Goal: Information Seeking & Learning: Learn about a topic

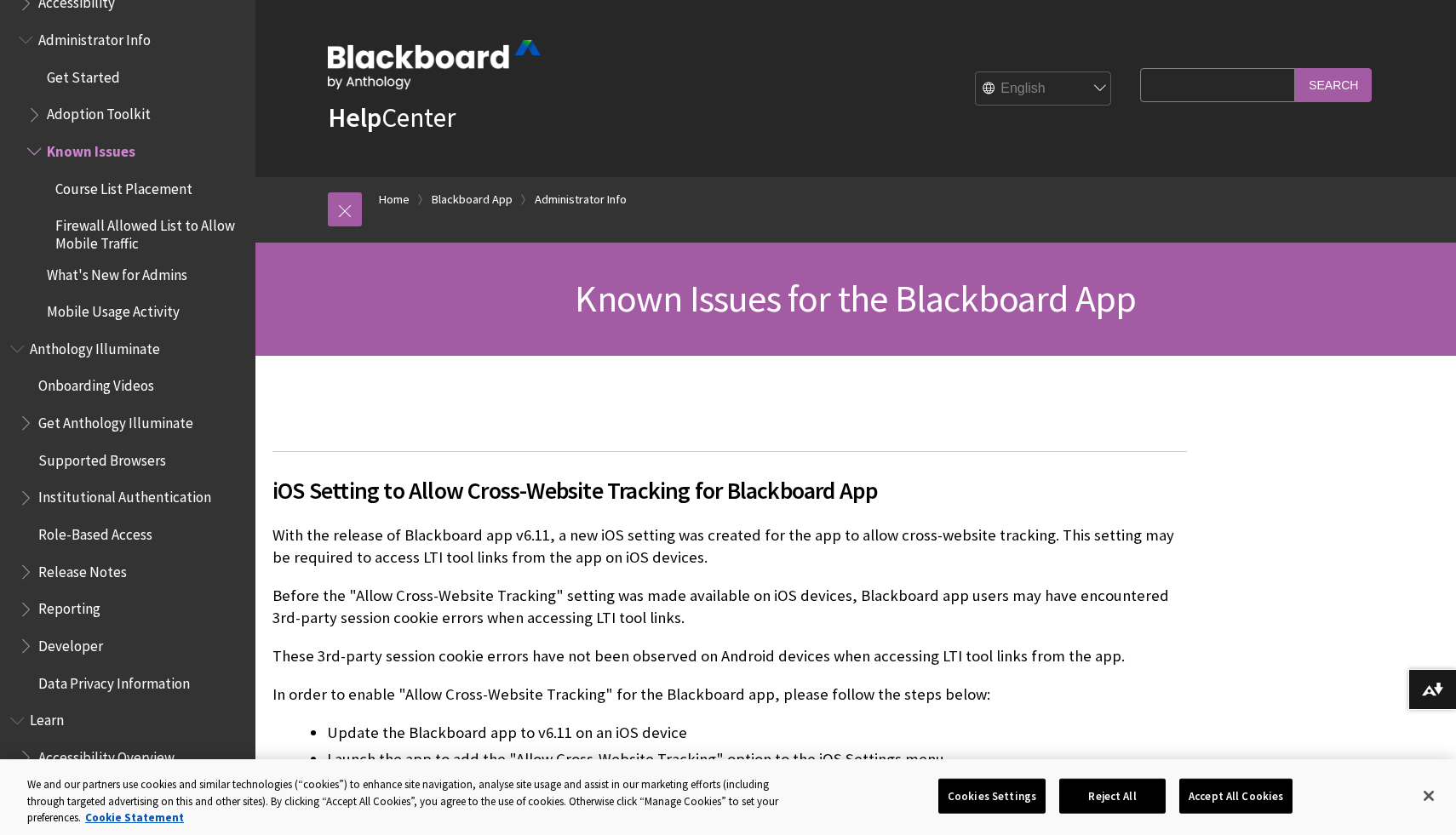
scroll to position [1057, 0]
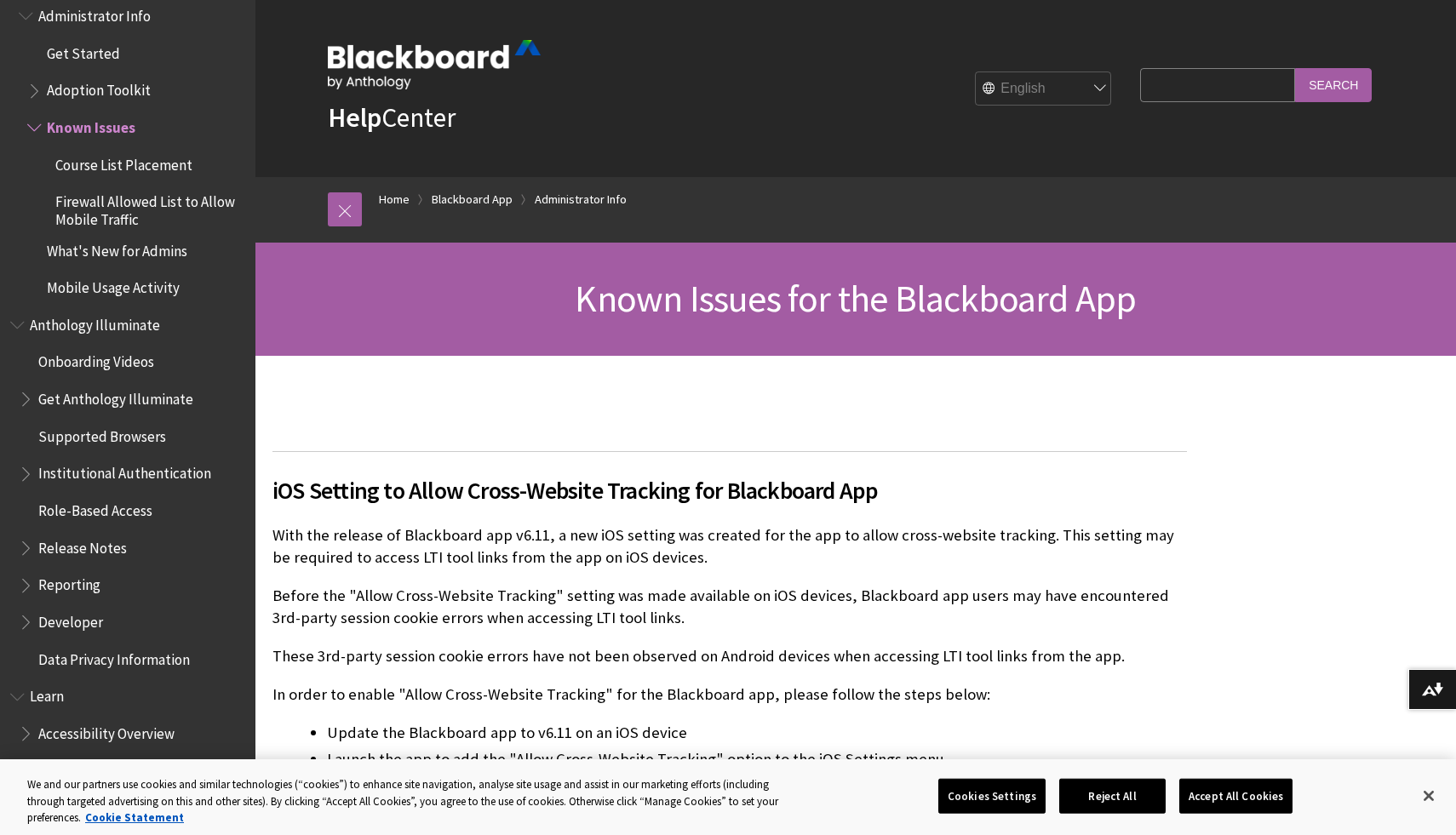
click at [134, 283] on span "Mobile Usage Activity" at bounding box center [113, 284] width 133 height 23
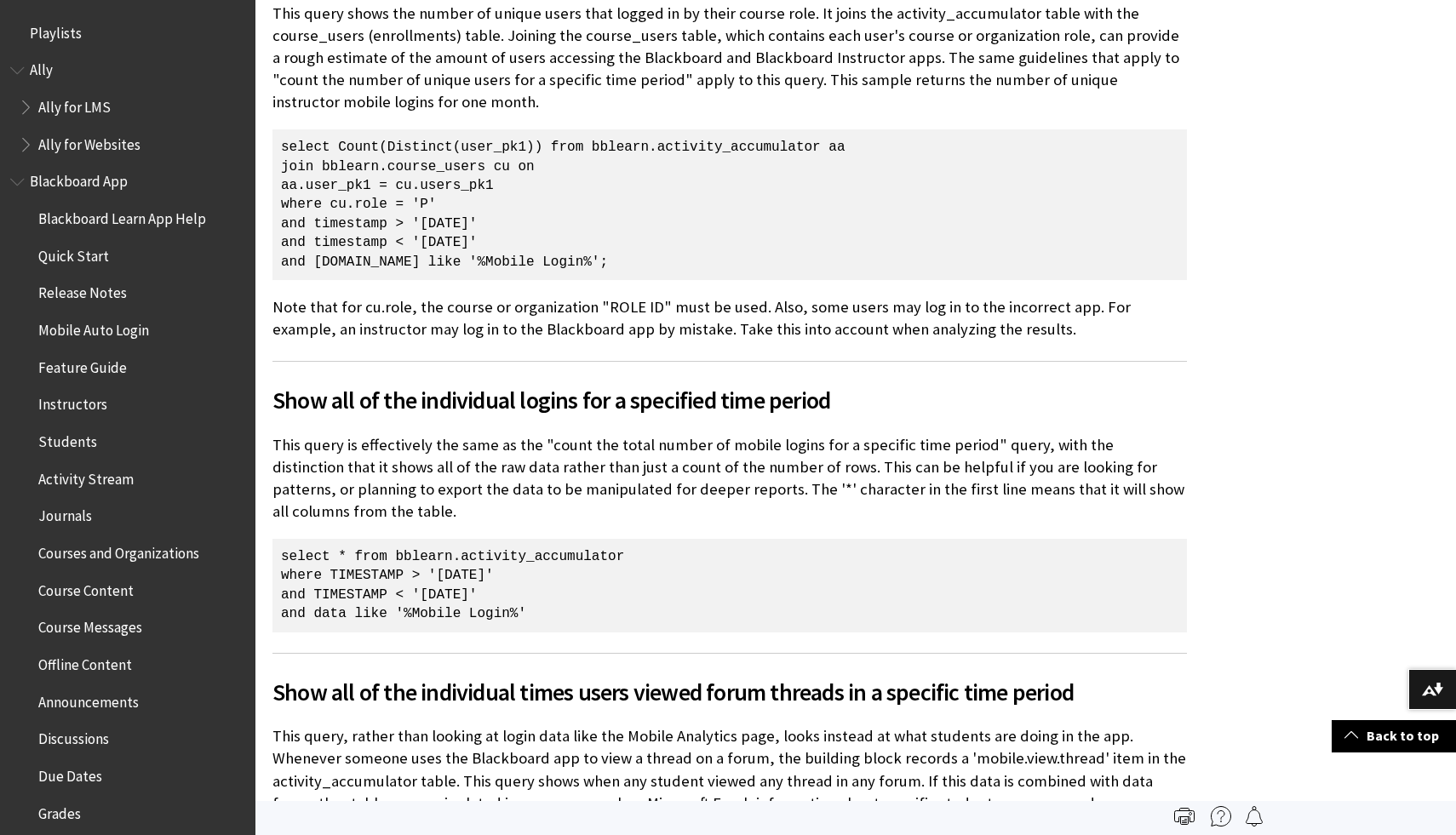
click at [116, 215] on span "Blackboard Learn App Help" at bounding box center [122, 215] width 168 height 23
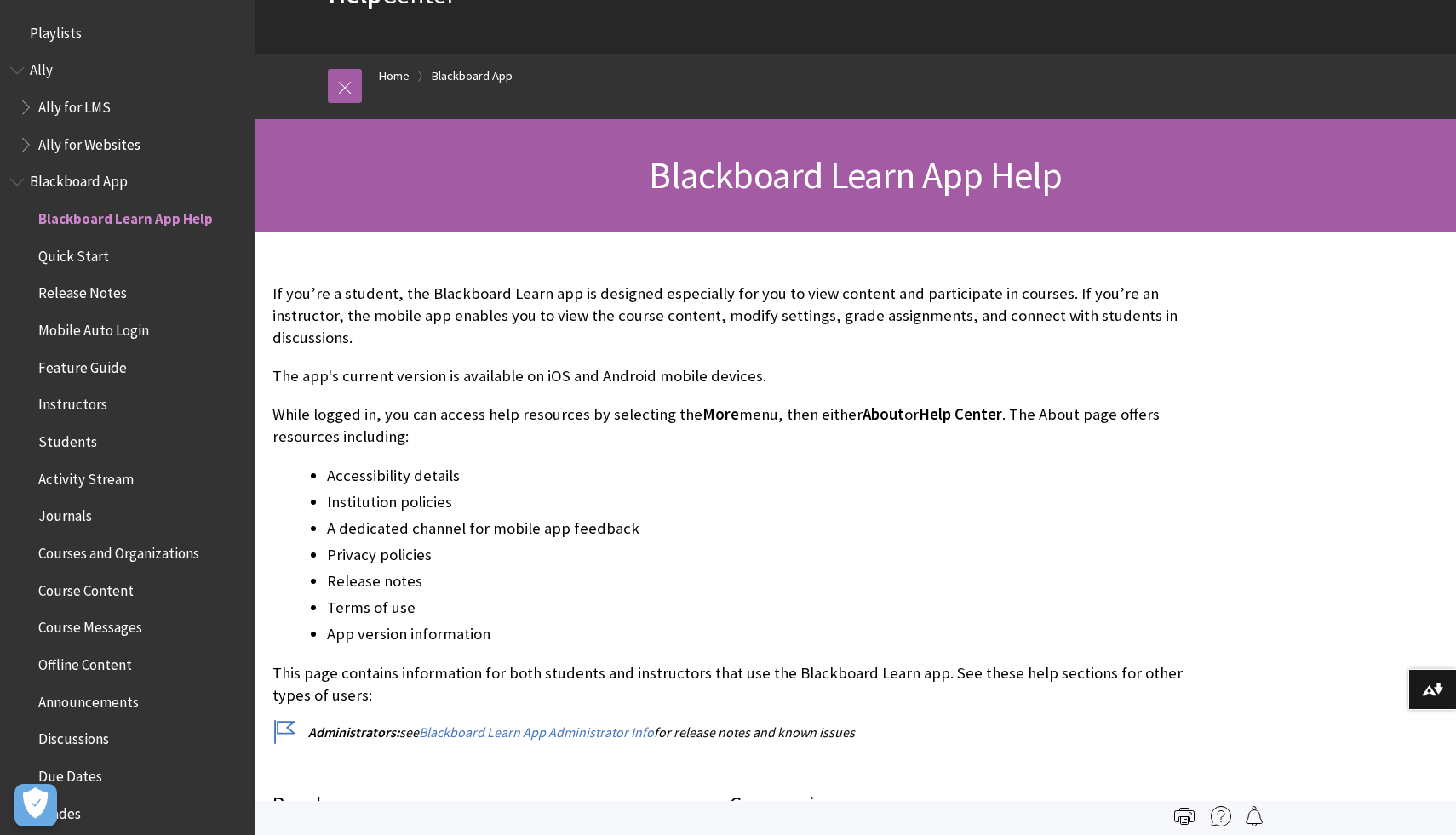
click at [17, 179] on span "Book outline for Blackboard App Help" at bounding box center [19, 178] width 18 height 21
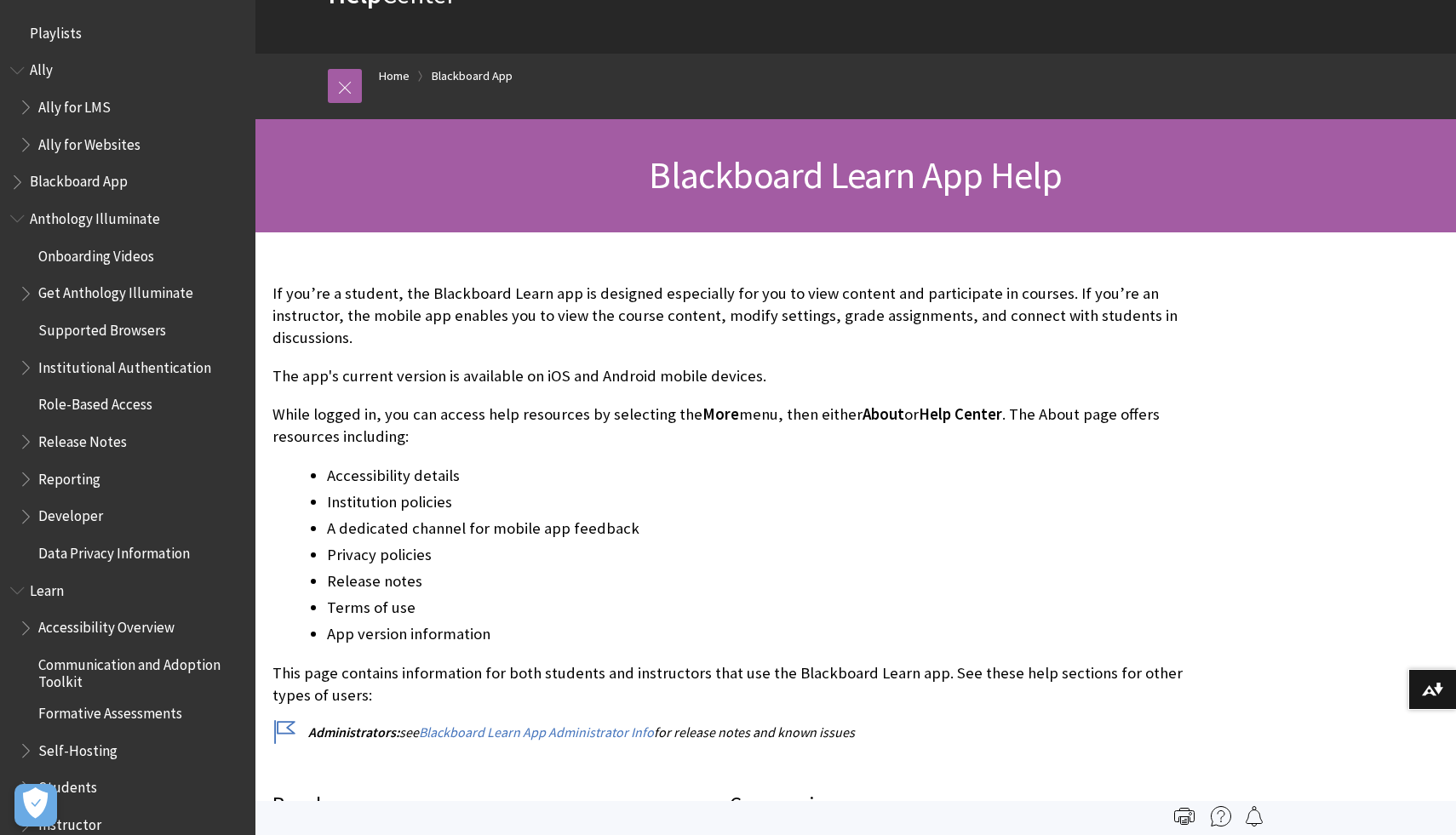
click at [19, 77] on span "Ally" at bounding box center [128, 70] width 235 height 29
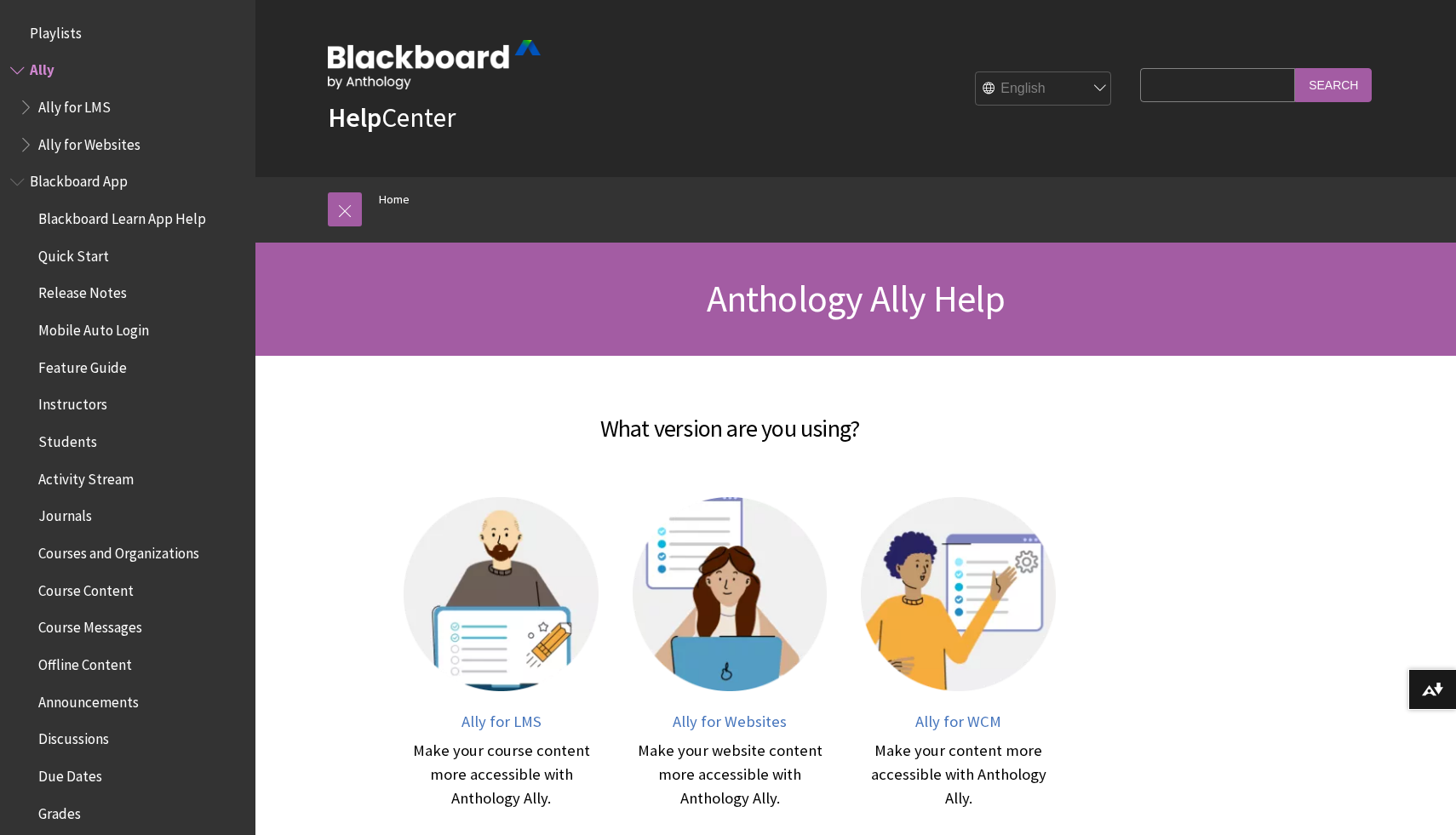
scroll to position [30, 0]
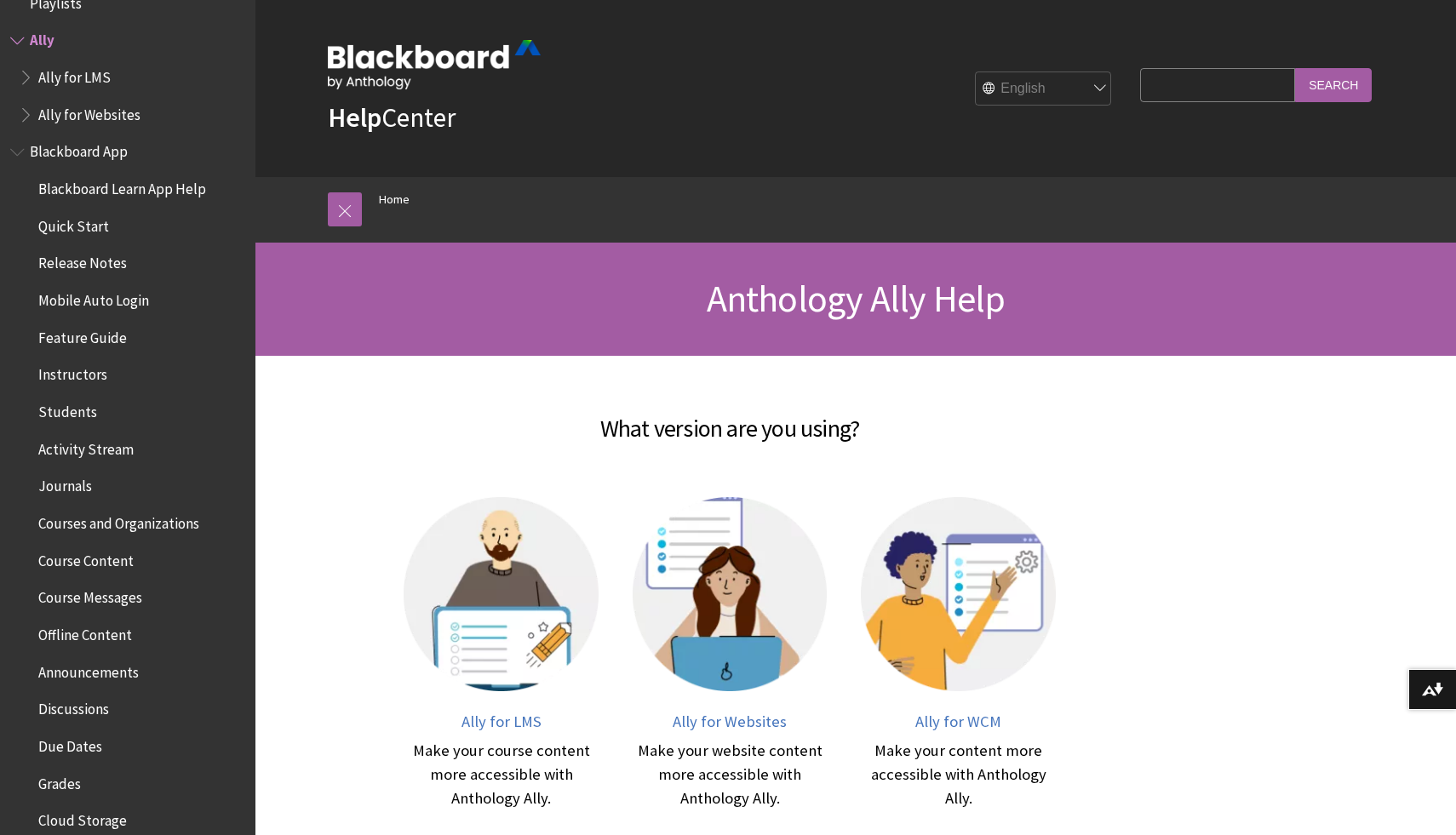
click at [16, 36] on span "Book outline for Anthology Ally Help" at bounding box center [19, 36] width 18 height 21
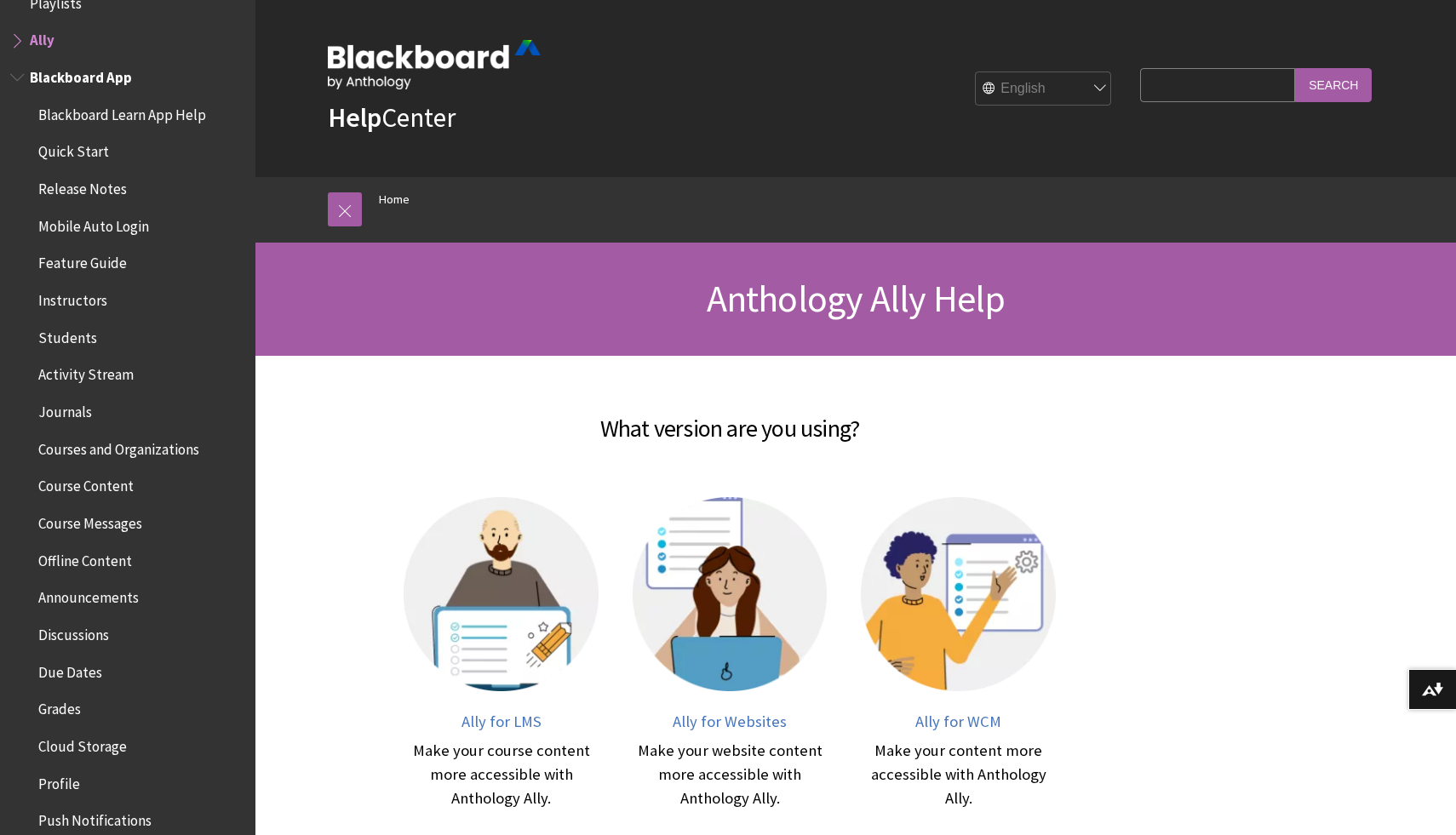
click at [14, 71] on span "Book outline for Blackboard App Help" at bounding box center [19, 73] width 18 height 21
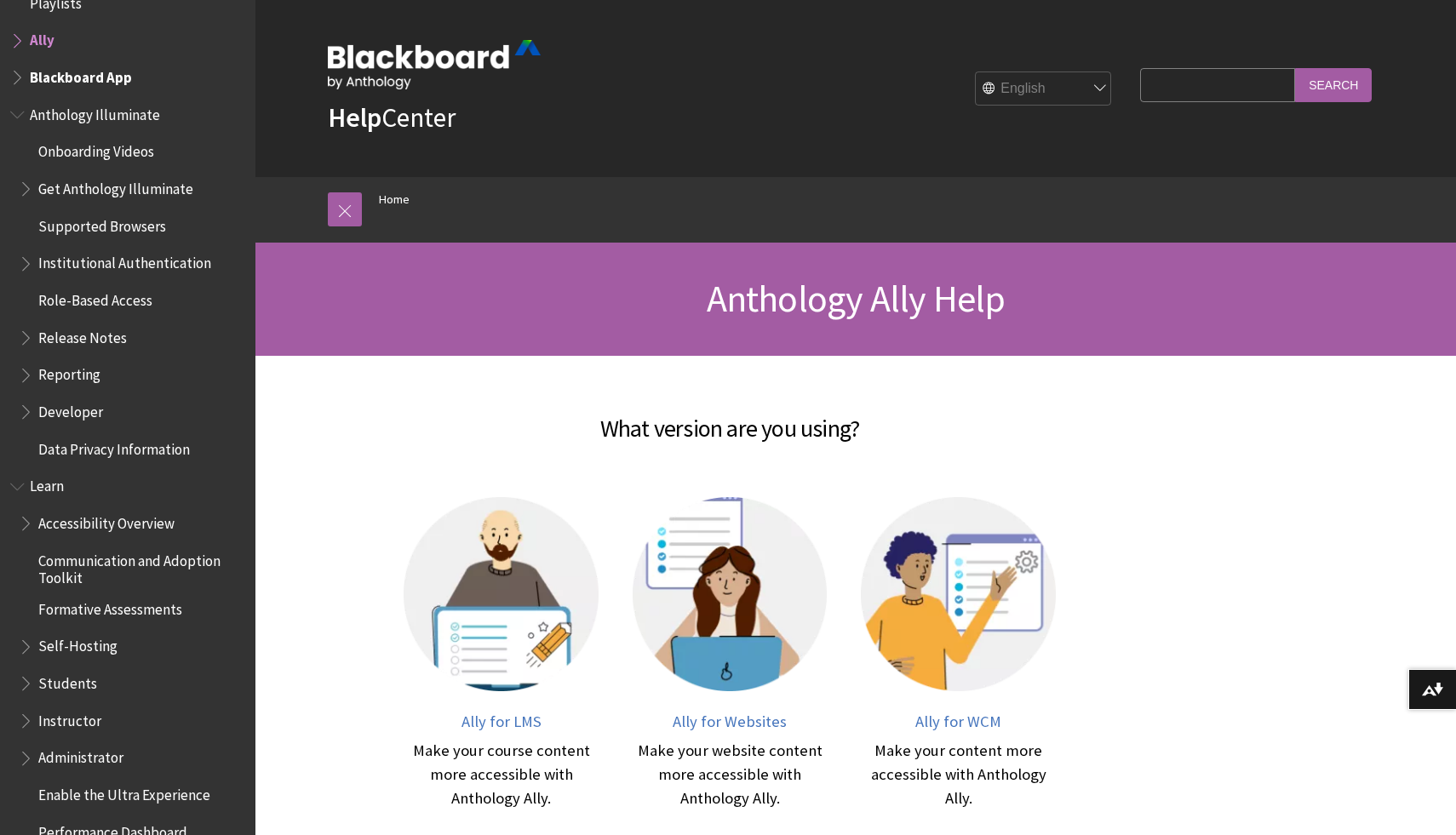
click at [14, 109] on span "Book outline for Anthology Illuminate" at bounding box center [19, 111] width 18 height 21
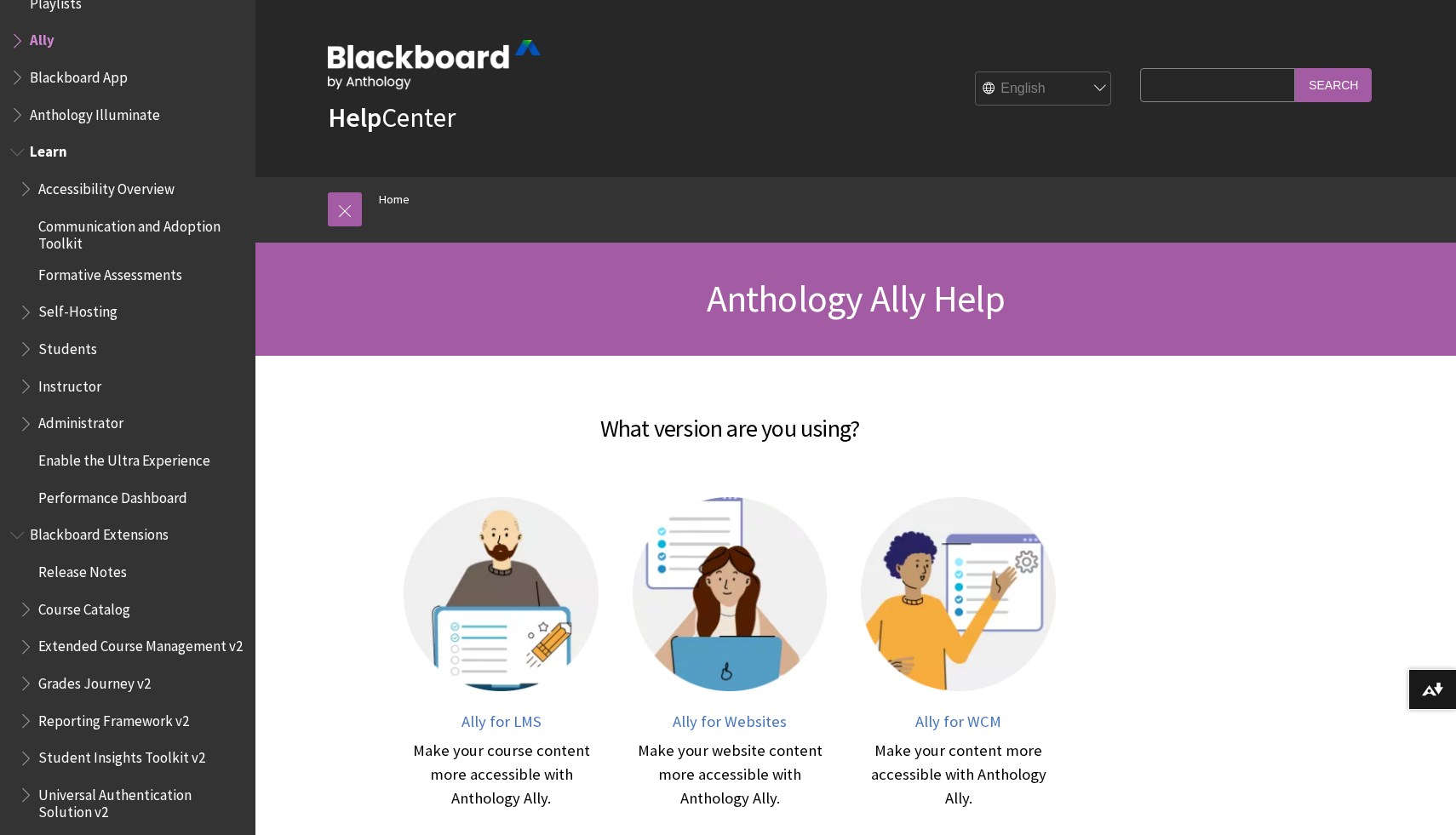
click at [16, 146] on span "Book outline for Blackboard Learn Help" at bounding box center [19, 149] width 18 height 21
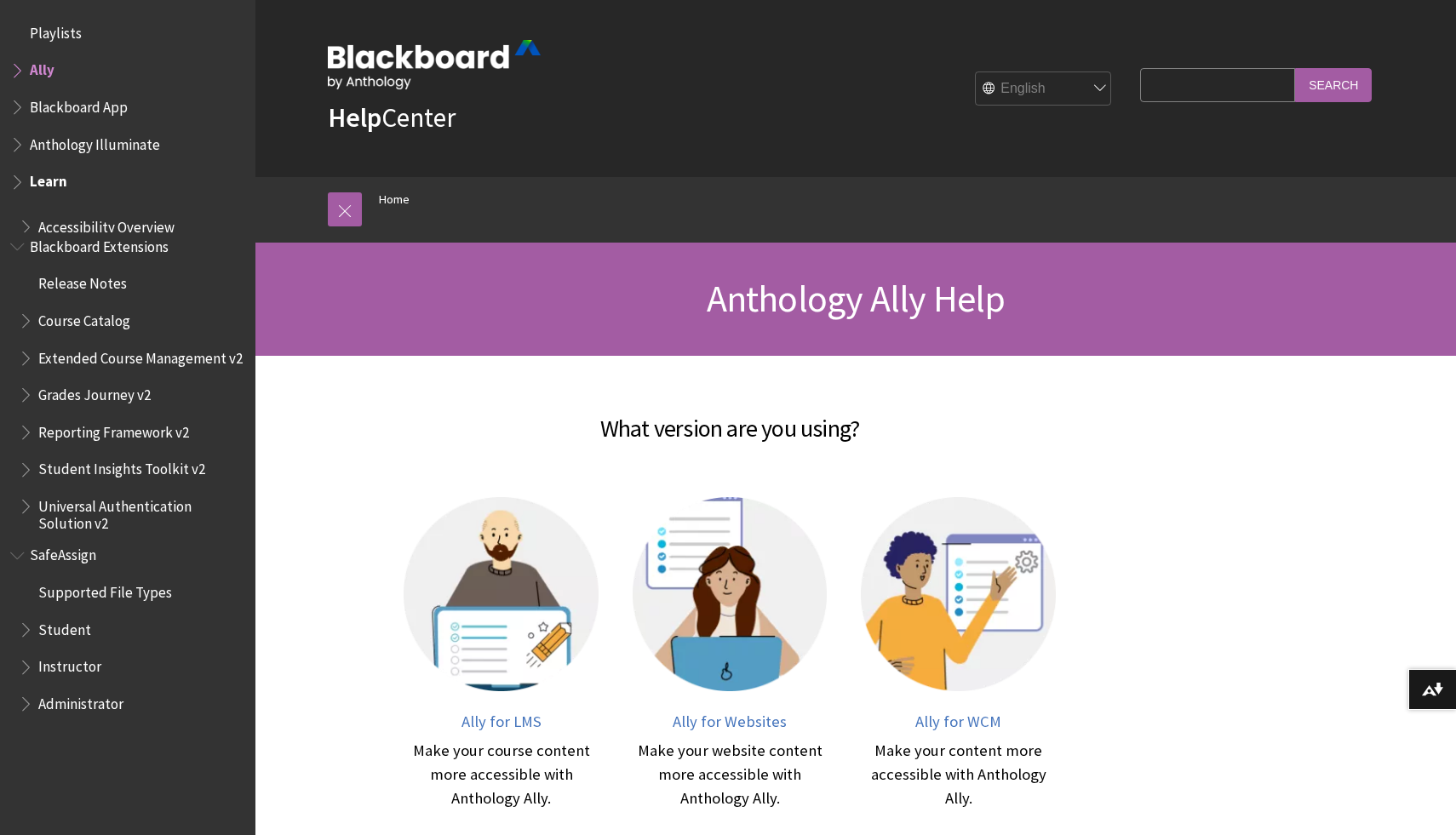
scroll to position [0, 0]
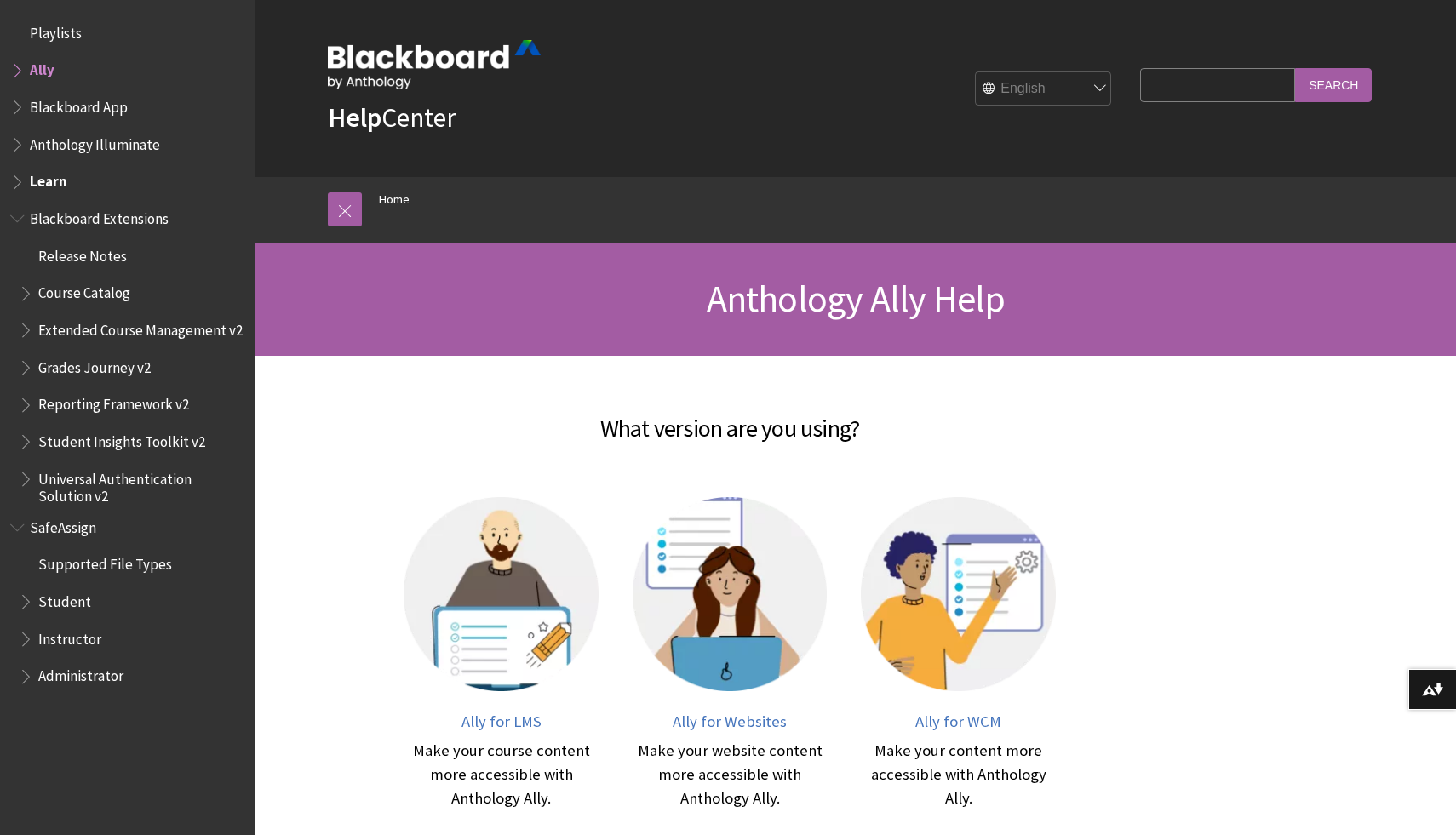
click at [16, 215] on span "Book outline for Blackboard Extensions" at bounding box center [19, 215] width 18 height 21
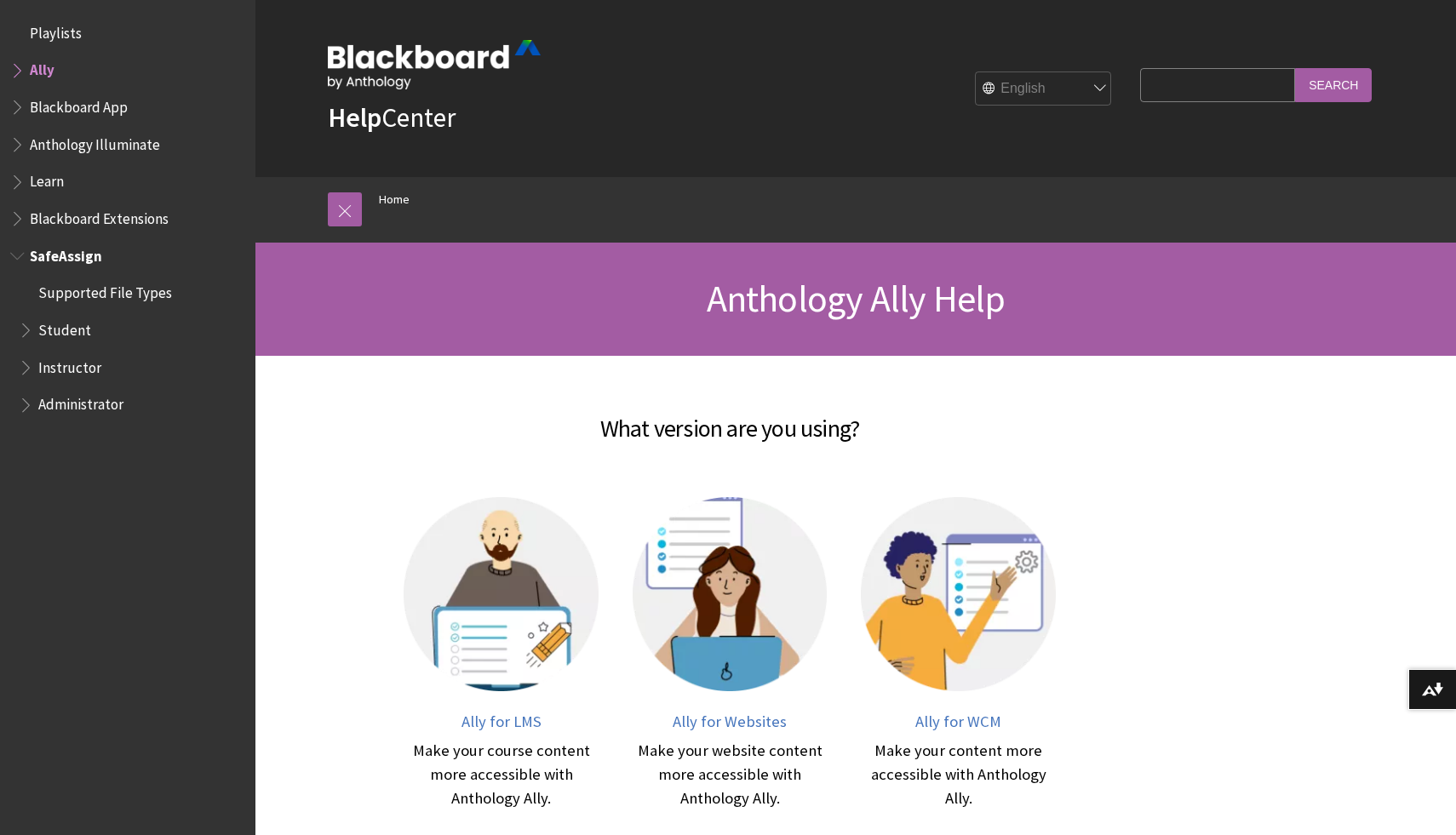
click at [13, 249] on span "Book outline for Blackboard SafeAssign" at bounding box center [19, 252] width 18 height 21
click at [18, 109] on span "Book outline for Blackboard App Help" at bounding box center [19, 103] width 18 height 21
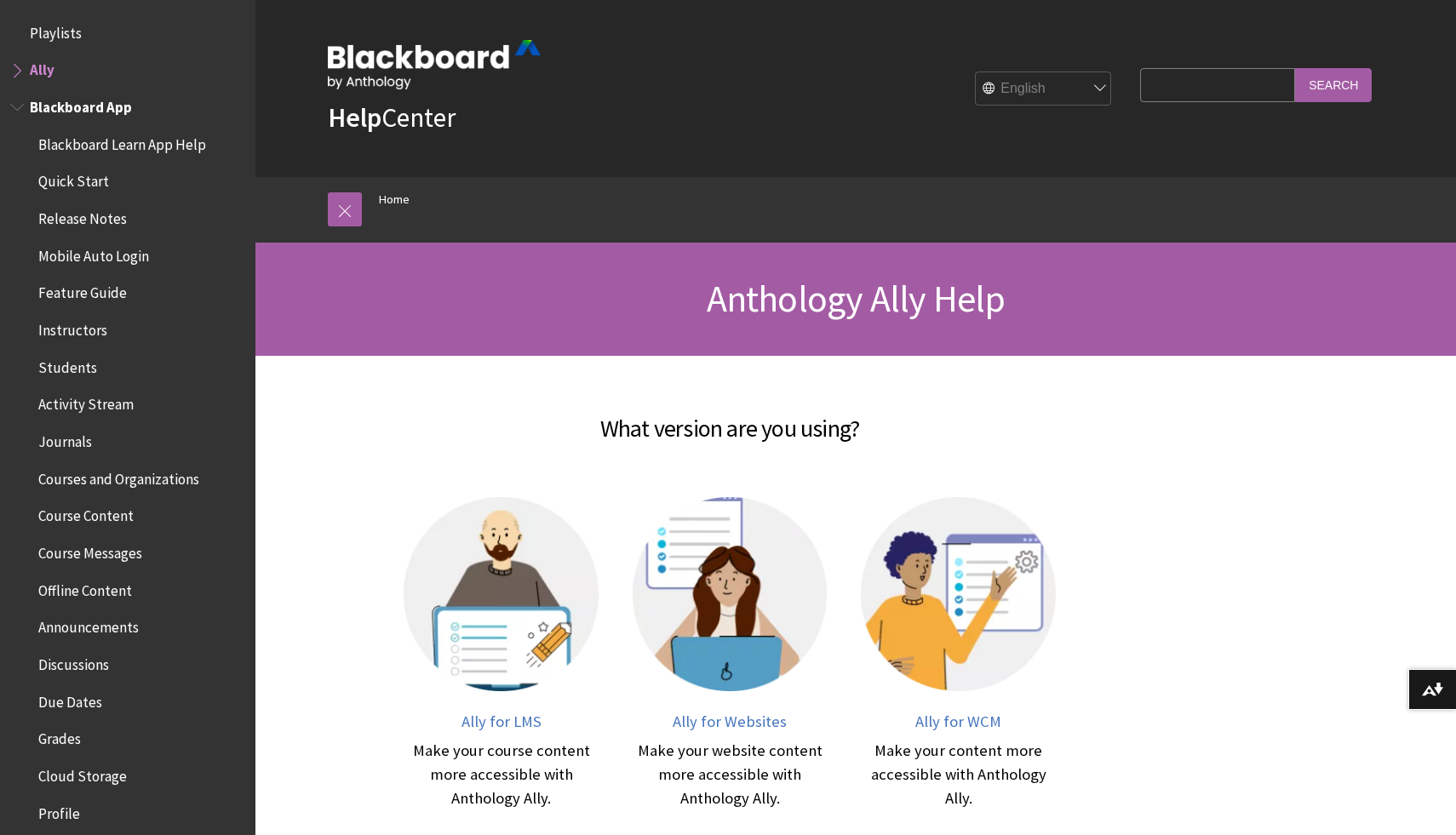
click at [74, 145] on span "Blackboard Learn App Help" at bounding box center [122, 142] width 168 height 23
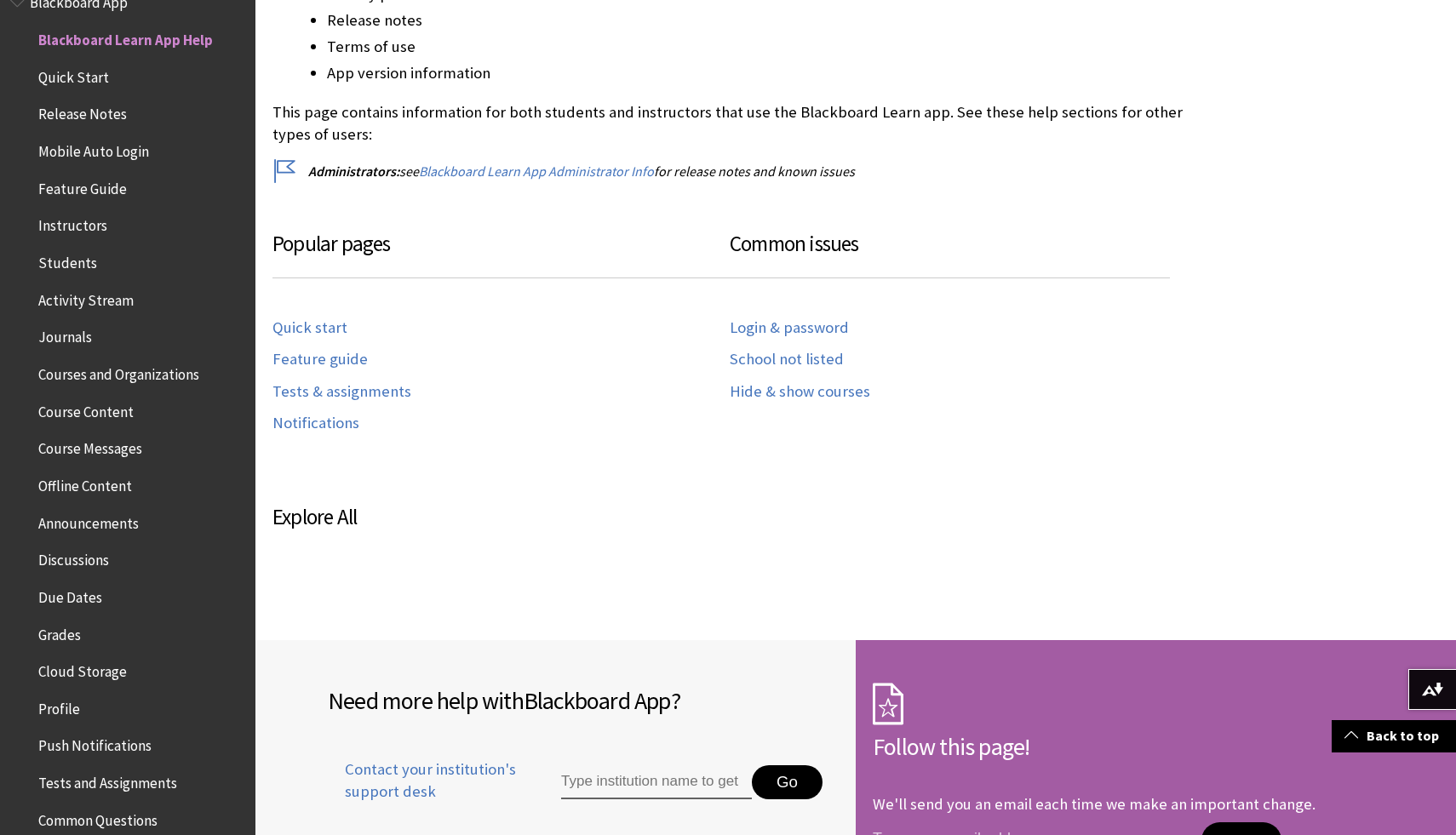
scroll to position [689, 0]
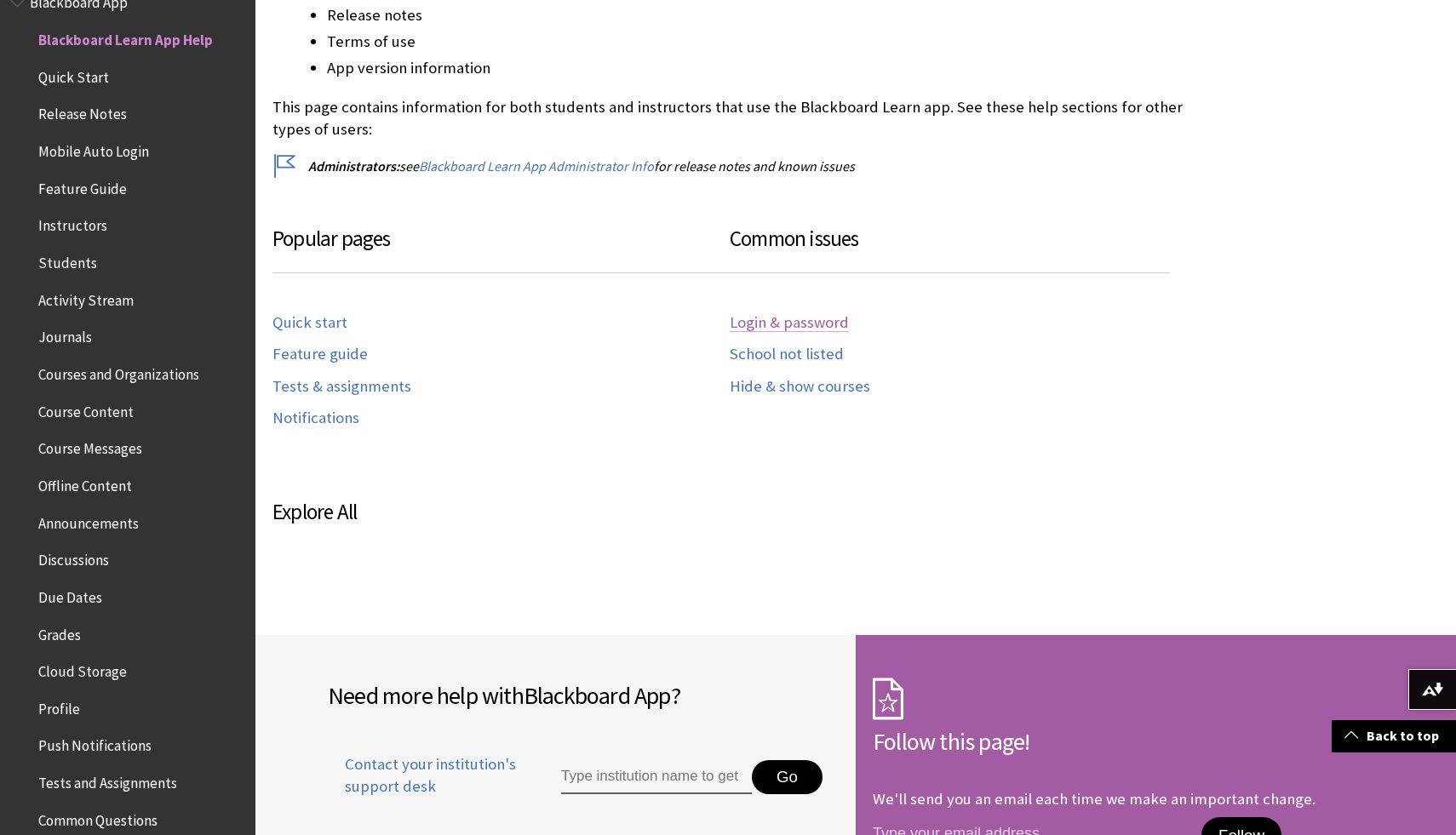
click at [792, 325] on link "Login & password" at bounding box center [788, 322] width 119 height 20
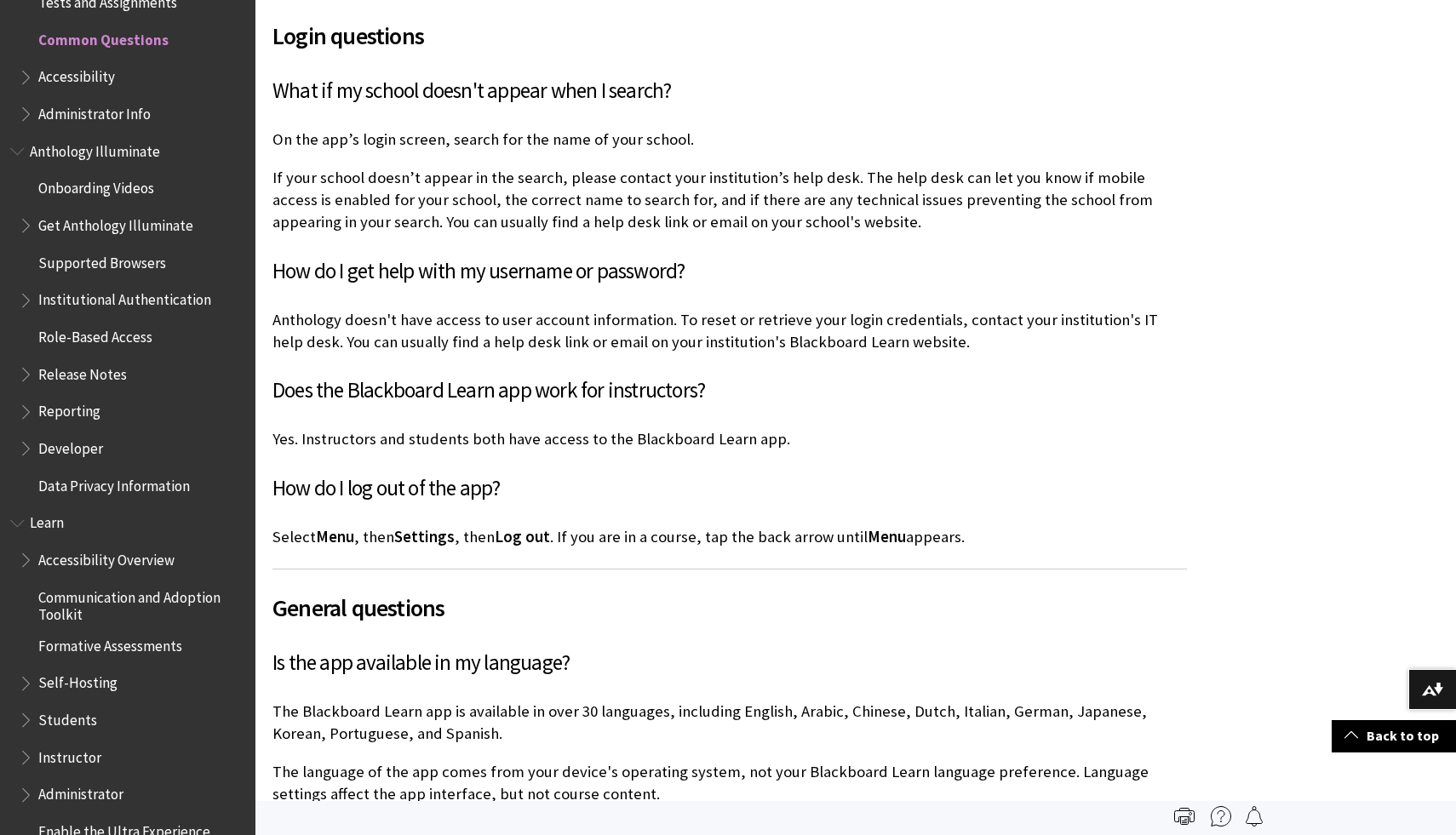
scroll to position [938, 0]
